Goal: Transaction & Acquisition: Purchase product/service

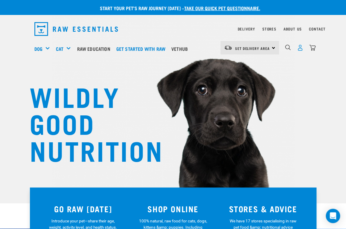
click at [260, 47] on img "dropdown navigation" at bounding box center [300, 48] width 6 height 6
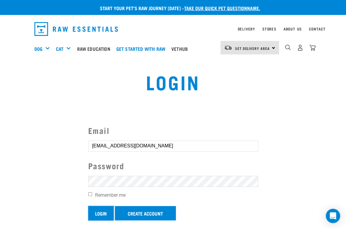
click at [97, 215] on input "Login" at bounding box center [100, 213] width 25 height 14
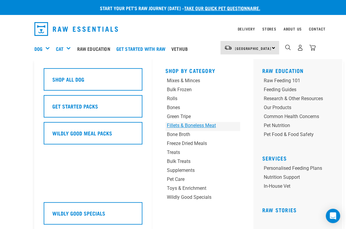
click at [175, 126] on div "Fillets & Boneless Meat" at bounding box center [196, 125] width 59 height 7
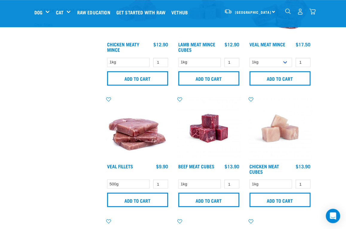
scroll to position [198, 0]
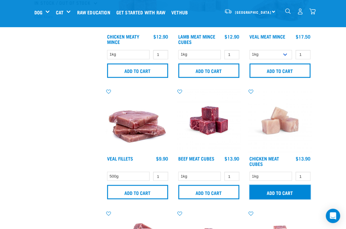
click at [274, 192] on input "Add to cart" at bounding box center [279, 192] width 61 height 14
click at [303, 174] on input "2" at bounding box center [302, 176] width 15 height 9
click at [303, 174] on input "3" at bounding box center [302, 176] width 15 height 9
type input "4"
click at [303, 174] on input "4" at bounding box center [302, 176] width 15 height 9
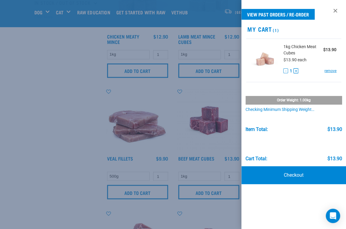
click at [296, 71] on button "+" at bounding box center [295, 70] width 5 height 5
click at [55, 123] on div at bounding box center [173, 114] width 346 height 229
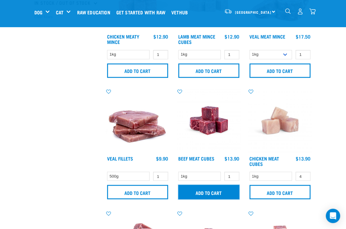
click at [206, 190] on input "Add to cart" at bounding box center [208, 192] width 61 height 14
click at [232, 174] on input "2" at bounding box center [231, 176] width 15 height 9
click at [232, 174] on input "3" at bounding box center [231, 176] width 15 height 9
type input "4"
click at [232, 174] on input "4" at bounding box center [231, 176] width 15 height 9
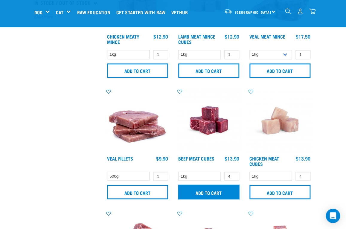
click at [211, 190] on input "Add to cart" at bounding box center [208, 192] width 61 height 14
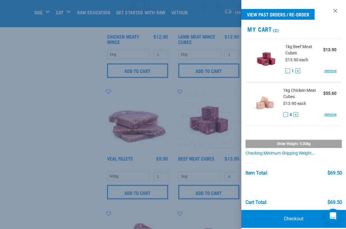
click at [22, 114] on button "delete" at bounding box center [19, 114] width 6 height 6
click at [295, 71] on button "+" at bounding box center [297, 70] width 5 height 5
click at [75, 131] on div at bounding box center [173, 114] width 346 height 229
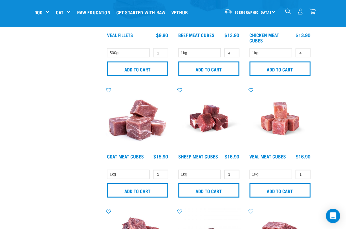
scroll to position [327, 0]
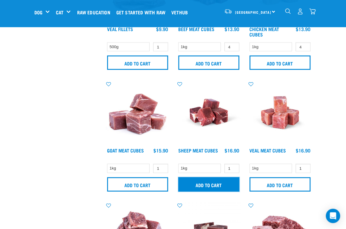
click at [206, 180] on input "Add to cart" at bounding box center [208, 184] width 61 height 14
type input "2"
click at [233, 165] on input "2" at bounding box center [231, 168] width 15 height 9
click at [216, 180] on input "Add to cart" at bounding box center [208, 184] width 61 height 14
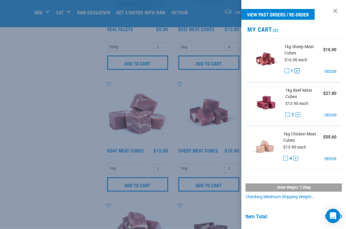
click at [294, 71] on button "+" at bounding box center [296, 70] width 5 height 5
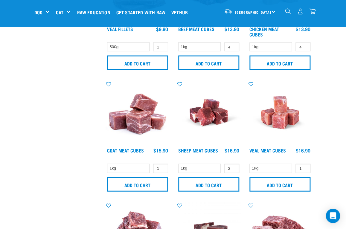
click at [64, 122] on div "× Filter products Pet Type Dog Cat Experience New Raw Feeder Experienced Raw Fe…" at bounding box center [66, 123] width 71 height 858
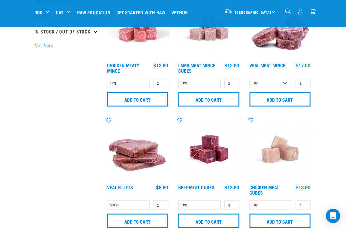
scroll to position [183, 0]
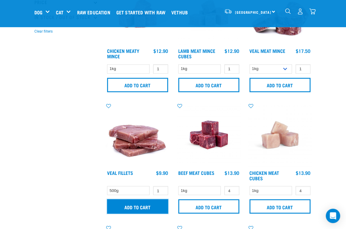
click at [137, 204] on input "Add to cart" at bounding box center [137, 206] width 61 height 14
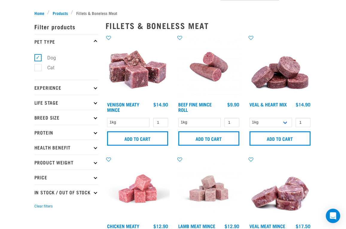
scroll to position [0, 0]
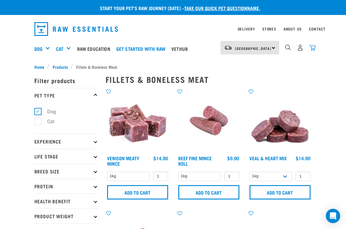
click at [313, 48] on img "dropdown navigation" at bounding box center [312, 48] width 6 height 6
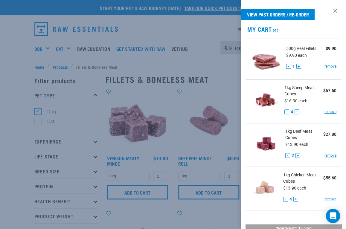
click at [186, 30] on div at bounding box center [173, 114] width 346 height 229
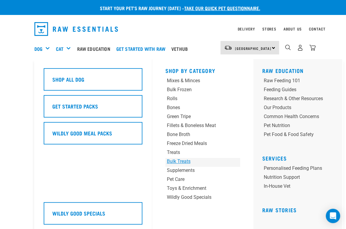
click at [175, 161] on div "Bulk Treats" at bounding box center [196, 161] width 59 height 7
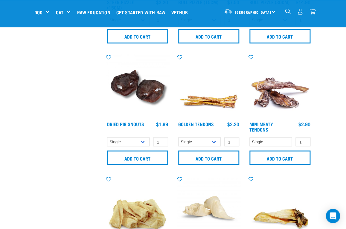
scroll to position [256, 0]
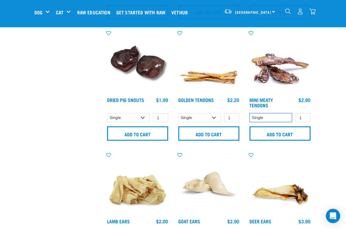
click option "Single" at bounding box center [0, 0] width 0 height 0
click at [304, 115] on input "2" at bounding box center [302, 117] width 15 height 9
click at [304, 115] on input "3" at bounding box center [302, 117] width 15 height 9
type input "4"
click at [304, 115] on input "4" at bounding box center [302, 117] width 15 height 9
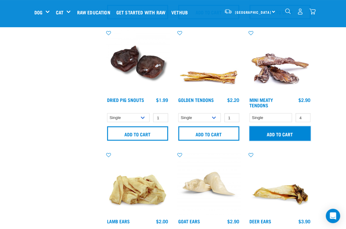
click at [278, 129] on input "Add to cart" at bounding box center [279, 133] width 61 height 14
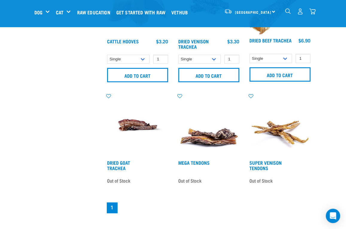
scroll to position [692, 0]
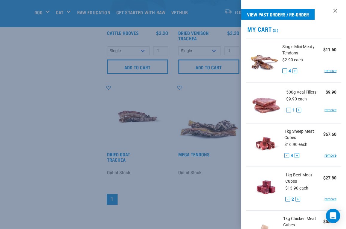
click at [66, 145] on div at bounding box center [173, 114] width 346 height 229
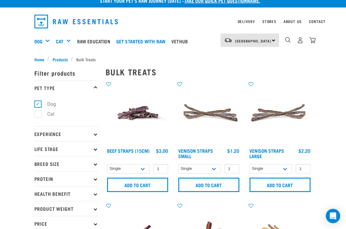
scroll to position [7, 0]
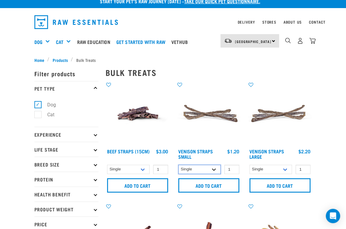
select select "699401"
click option "10 per pack" at bounding box center [0, 0] width 0 height 0
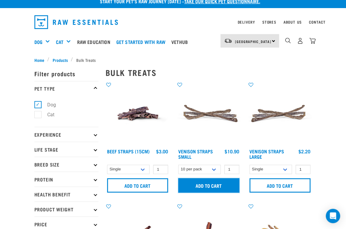
click at [205, 186] on input "Add to cart" at bounding box center [208, 185] width 61 height 14
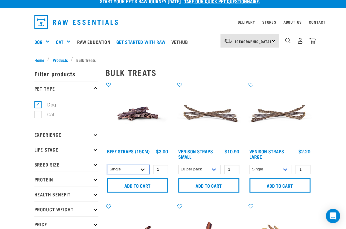
select select "15447"
click option "6 per pack" at bounding box center [0, 0] width 0 height 0
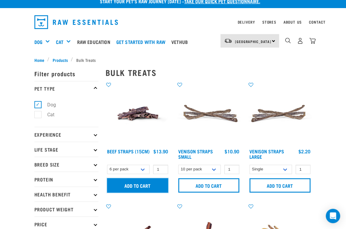
click at [133, 185] on input "Add to cart" at bounding box center [137, 185] width 61 height 14
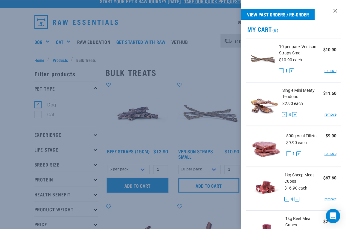
scroll to position [178, 0]
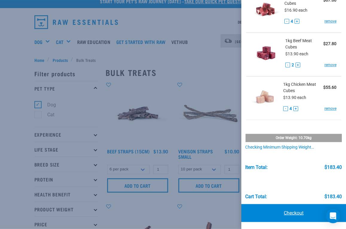
click at [280, 214] on link "Checkout" at bounding box center [293, 213] width 105 height 18
click at [288, 212] on link "Checkout" at bounding box center [293, 213] width 105 height 18
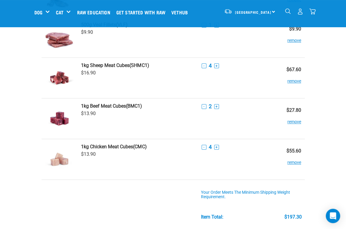
scroll to position [158, 0]
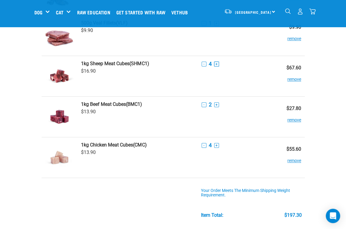
click at [215, 63] on button "+" at bounding box center [216, 64] width 5 height 5
click at [216, 145] on button "+" at bounding box center [216, 145] width 5 height 5
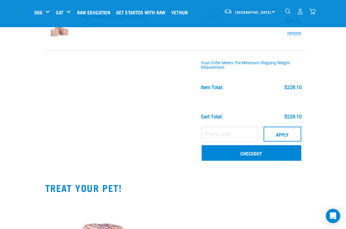
scroll to position [301, 0]
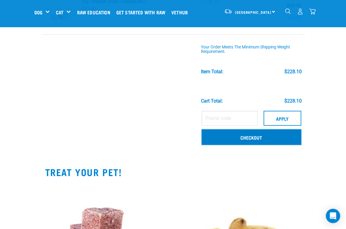
click at [245, 137] on link "Checkout" at bounding box center [251, 137] width 100 height 16
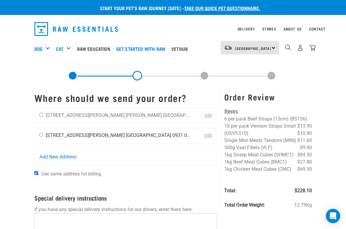
click at [41, 136] on input "radio" at bounding box center [41, 135] width 4 height 4
radio input "true"
click at [13, 134] on div "Start your pet’s raw journey [DATE] – take our quick pet questionnaire. Deliver…" at bounding box center [173, 158] width 346 height 317
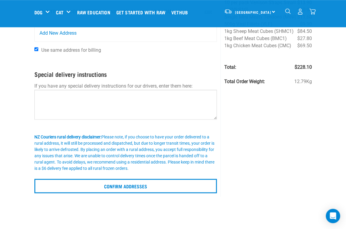
scroll to position [86, 0]
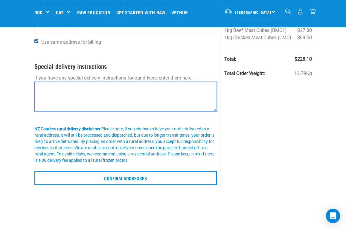
click at [43, 89] on textarea at bounding box center [125, 97] width 183 height 30
type textarea "Leave by garage roller door please"
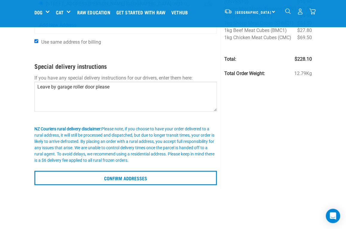
click at [275, 117] on div "Order Review Items 6 per pack Beef Straps (15cm) (BS156) $13.90 10 per pack Ven…" at bounding box center [267, 70] width 95 height 236
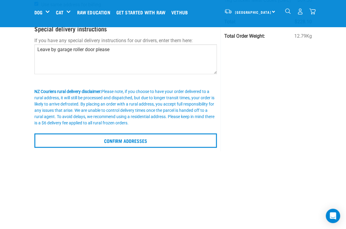
scroll to position [129, 0]
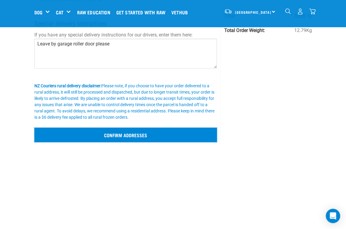
click at [98, 138] on input "Confirm addresses" at bounding box center [125, 135] width 183 height 14
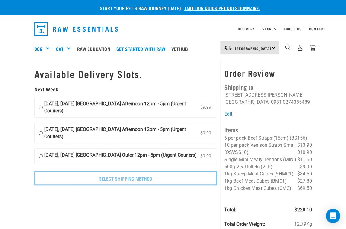
click at [40, 107] on input "[DATE], [DATE] [GEOGRAPHIC_DATA] Afternoon 12pm - 5pm (Urgent Couriers) $9.99" at bounding box center [41, 107] width 4 height 14
radio input "true"
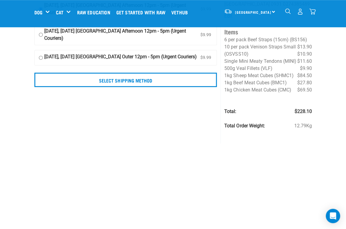
scroll to position [44, 0]
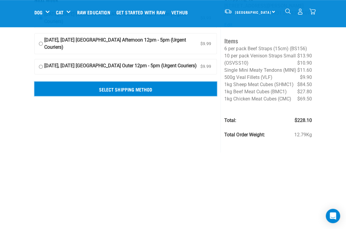
click at [100, 89] on input "Select Shipping Method" at bounding box center [125, 89] width 183 height 14
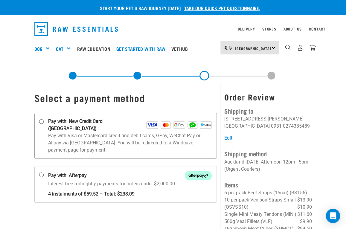
click at [42, 120] on input "Pay with: New Credit Card ([GEOGRAPHIC_DATA])" at bounding box center [41, 121] width 5 height 5
radio input "true"
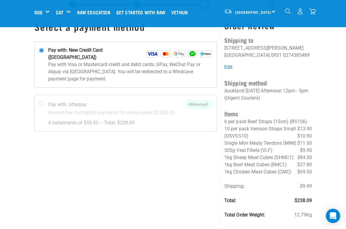
scroll to position [25, 0]
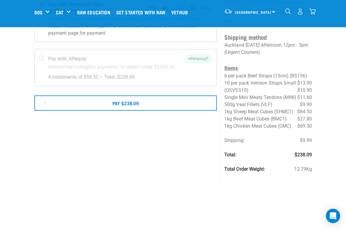
scroll to position [72, 0]
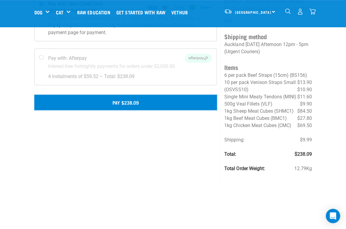
click at [106, 99] on button "Pay $238.09" at bounding box center [125, 102] width 183 height 15
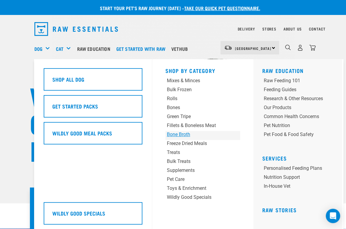
click at [178, 135] on div "Bone Broth" at bounding box center [196, 134] width 59 height 7
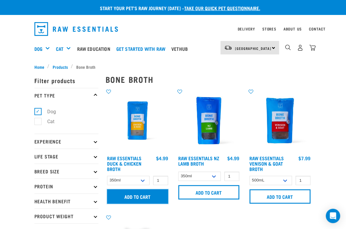
click at [140, 197] on input "Add to cart" at bounding box center [137, 196] width 61 height 14
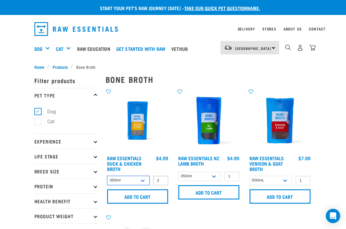
click at [161, 180] on input "2" at bounding box center [160, 180] width 15 height 9
click at [162, 179] on input "3" at bounding box center [160, 180] width 15 height 9
type input "4"
click at [162, 179] on input "4" at bounding box center [160, 180] width 15 height 9
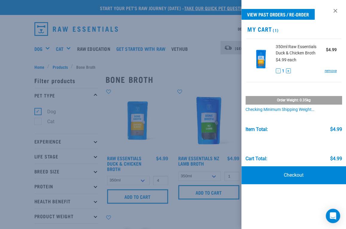
click at [196, 77] on div at bounding box center [173, 114] width 346 height 229
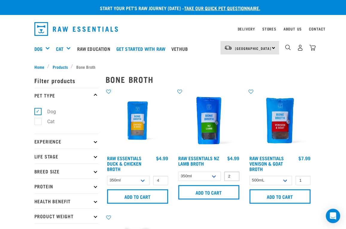
click at [232, 174] on input "2" at bounding box center [231, 176] width 15 height 9
click at [232, 174] on input "3" at bounding box center [231, 176] width 15 height 9
type input "4"
click at [232, 174] on input "4" at bounding box center [231, 176] width 15 height 9
click at [214, 195] on input "Add to cart" at bounding box center [208, 192] width 61 height 14
